Goal: Information Seeking & Learning: Learn about a topic

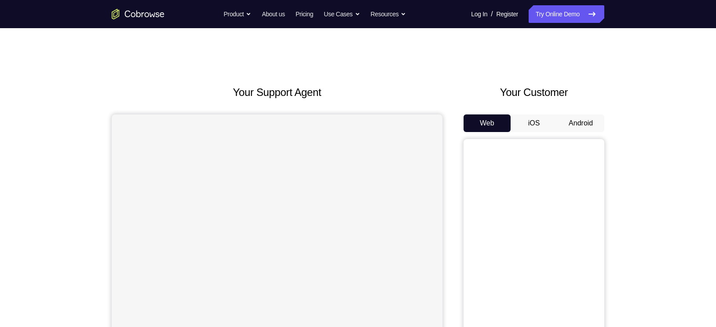
click at [577, 120] on button "Android" at bounding box center [580, 123] width 47 height 18
click at [651, 87] on div "Your Support Agent Your Customer Web iOS Android Next Steps We’d be happy to gi…" at bounding box center [358, 318] width 716 height 580
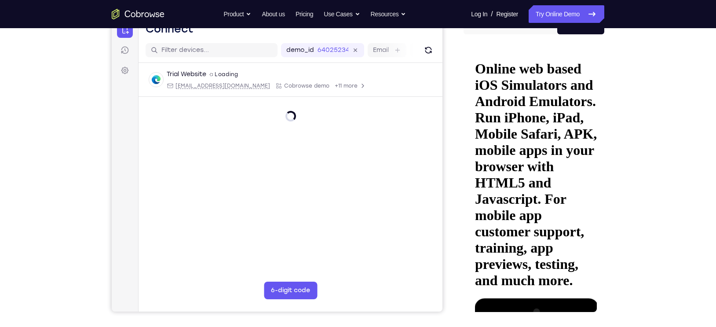
scroll to position [98, 0]
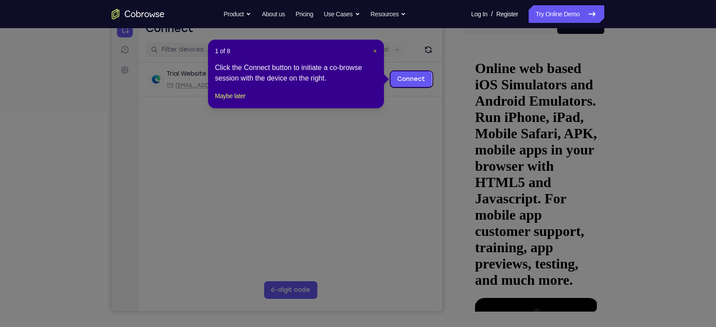
click at [374, 53] on span "×" at bounding box center [375, 50] width 4 height 7
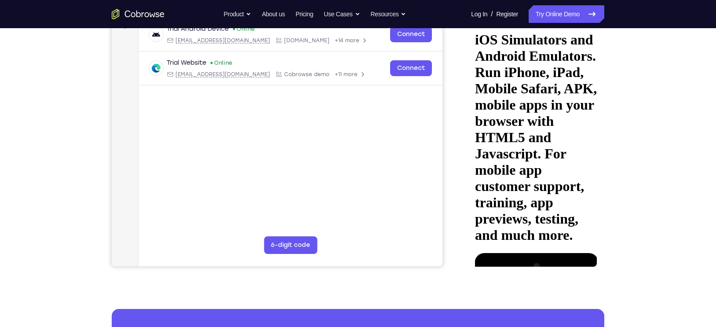
scroll to position [142, 0]
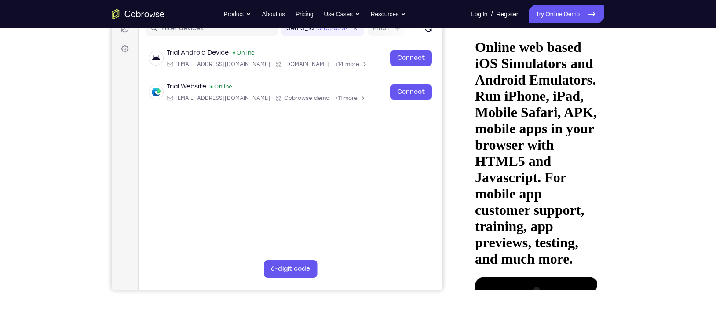
scroll to position [119, 0]
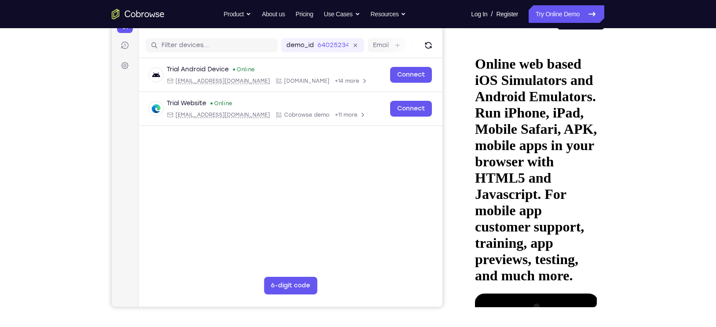
scroll to position [110, 0]
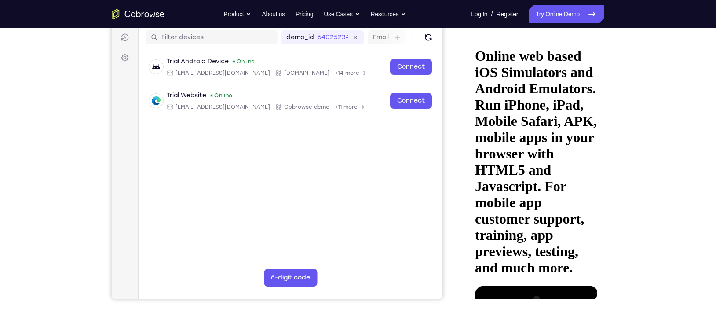
drag, startPoint x: 503, startPoint y: 115, endPoint x: 493, endPoint y: 100, distance: 18.0
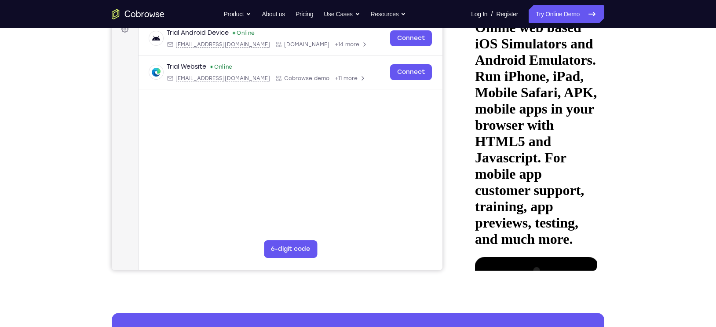
scroll to position [108, 0]
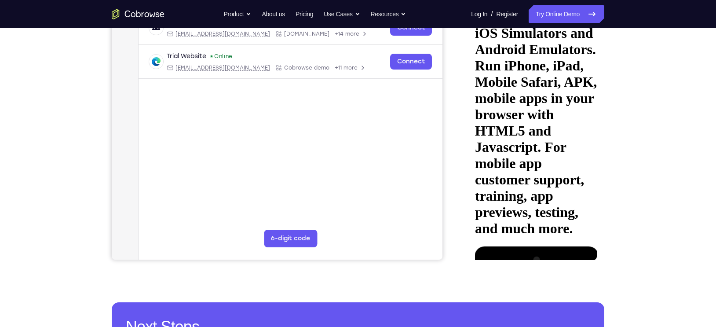
drag, startPoint x: 546, startPoint y: 178, endPoint x: 548, endPoint y: 240, distance: 61.6
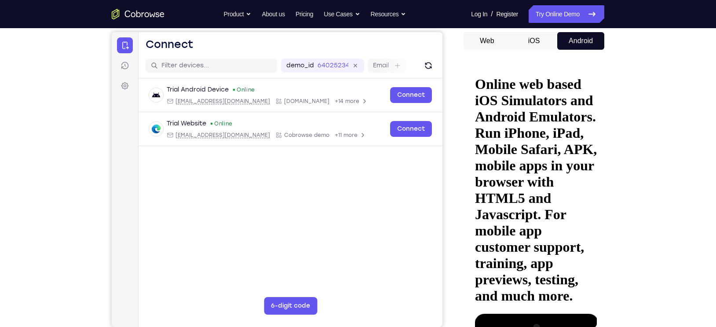
scroll to position [82, 0]
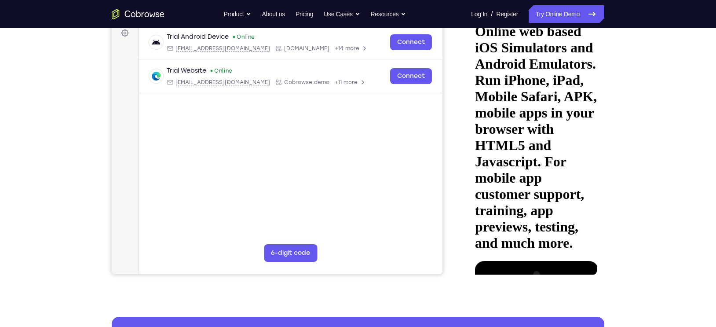
scroll to position [137, 0]
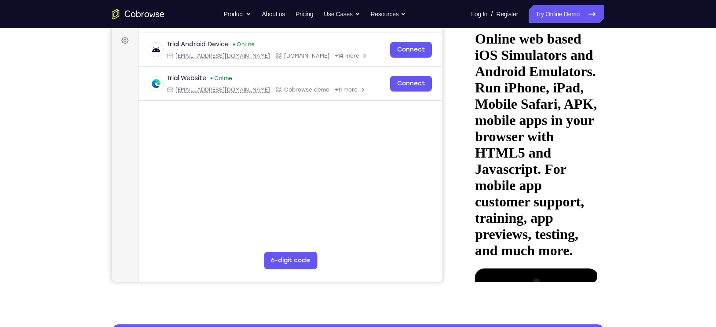
scroll to position [126, 0]
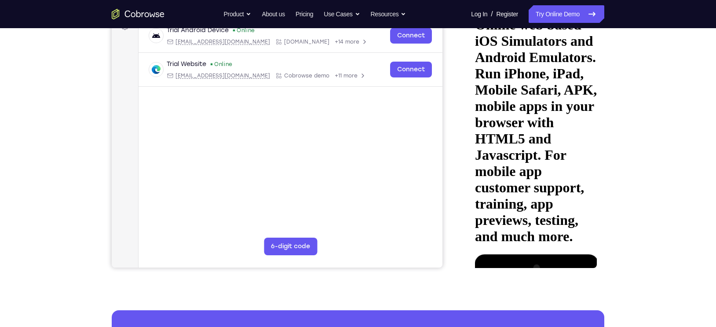
scroll to position [141, 0]
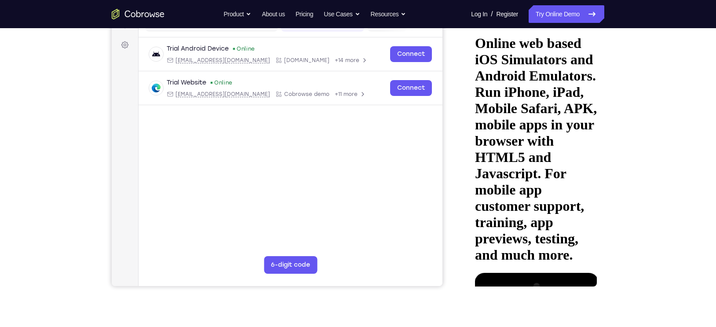
scroll to position [122, 0]
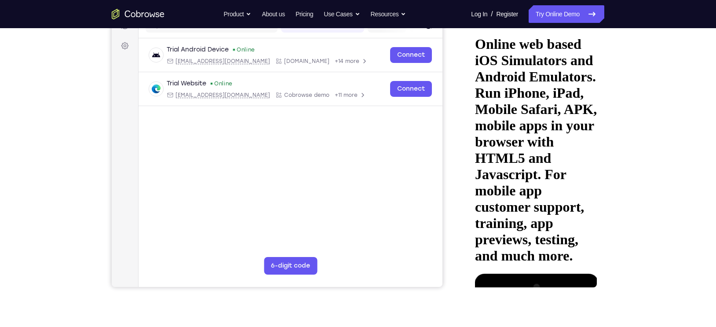
drag, startPoint x: 581, startPoint y: 87, endPoint x: 535, endPoint y: 88, distance: 46.2
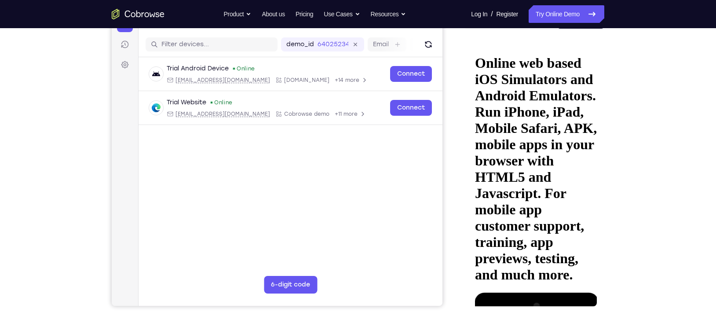
scroll to position [102, 0]
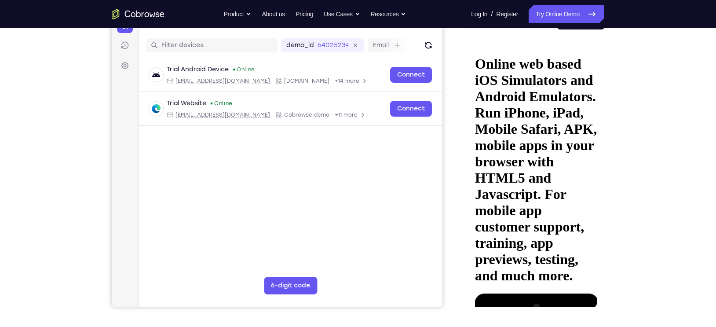
drag, startPoint x: 555, startPoint y: 111, endPoint x: 495, endPoint y: 115, distance: 60.4
drag, startPoint x: 573, startPoint y: 107, endPoint x: 491, endPoint y: 122, distance: 83.5
drag, startPoint x: 570, startPoint y: 106, endPoint x: 502, endPoint y: 104, distance: 67.7
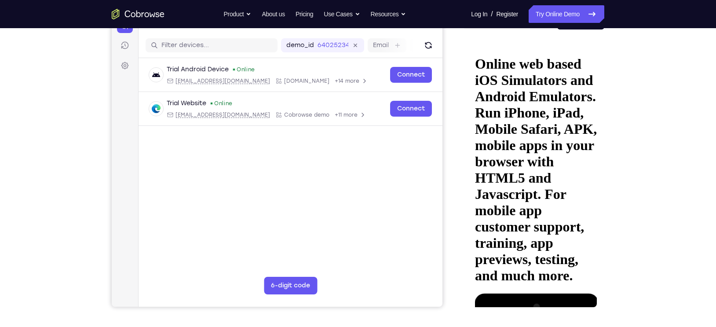
drag, startPoint x: 572, startPoint y: 109, endPoint x: 509, endPoint y: 116, distance: 63.2
